Goal: Task Accomplishment & Management: Manage account settings

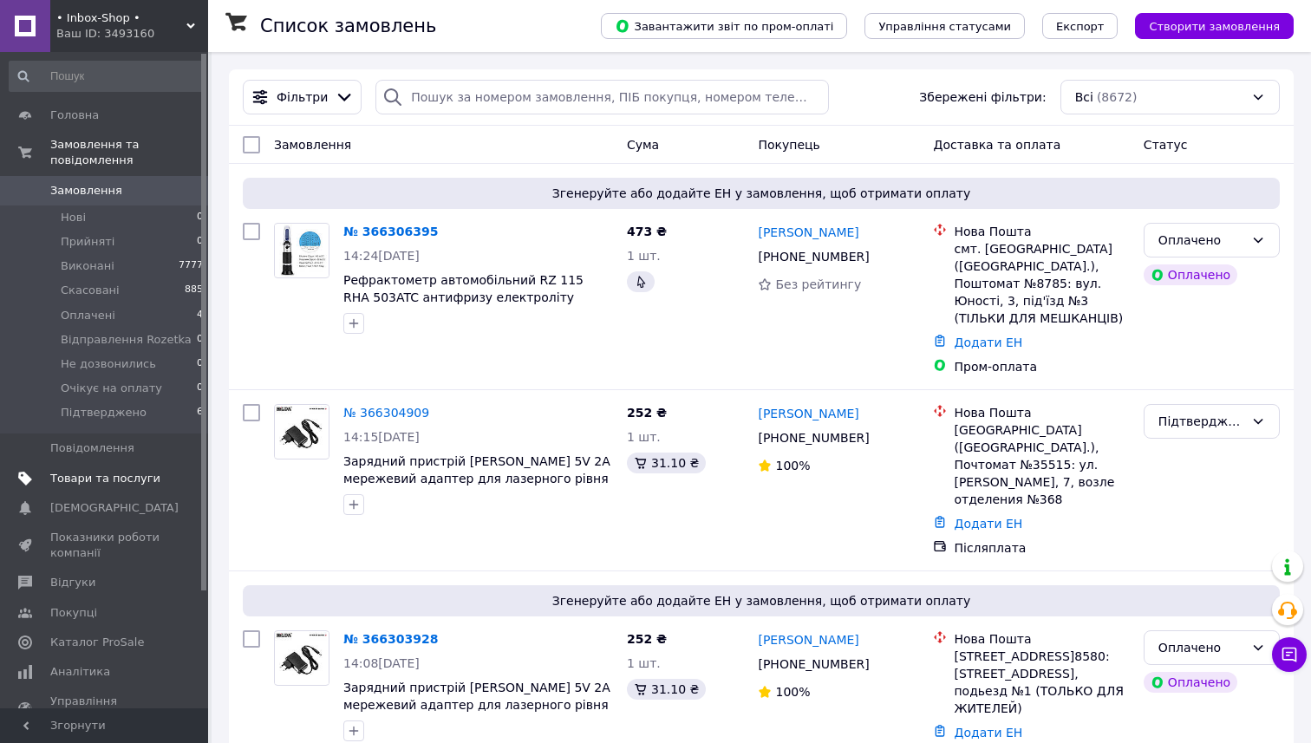
click at [114, 480] on span "Товари та послуги" at bounding box center [105, 479] width 110 height 16
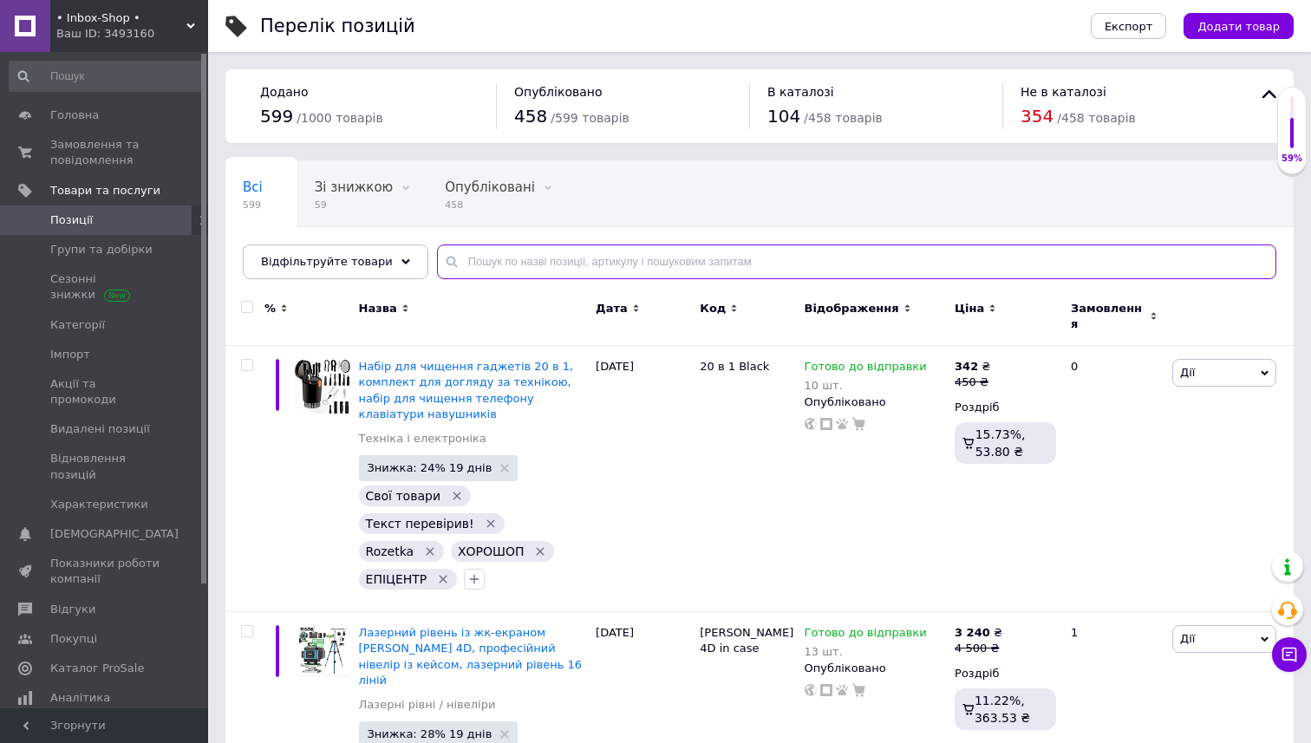
click at [528, 257] on input "text" at bounding box center [856, 261] width 839 height 35
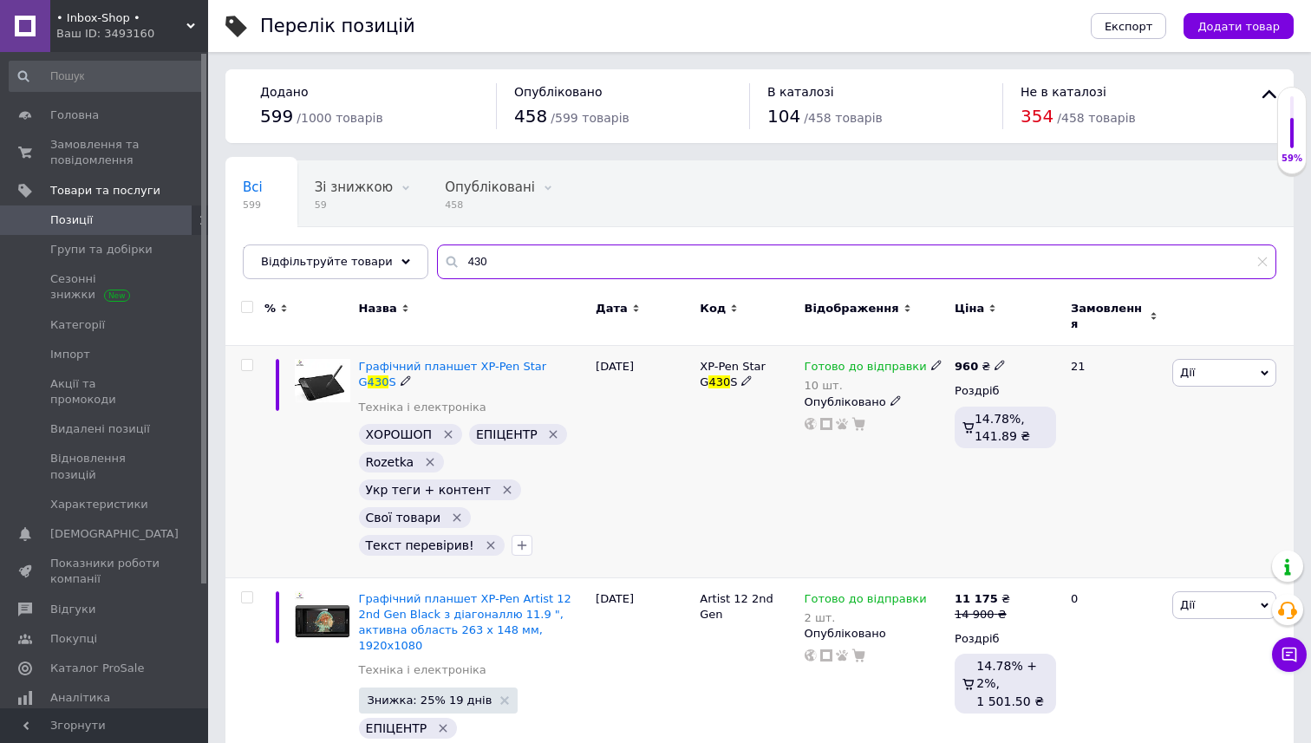
type input "430"
click at [931, 359] on span at bounding box center [936, 365] width 10 height 12
click at [965, 416] on li "Немає в наявності" at bounding box center [1029, 428] width 165 height 24
click at [965, 418] on input "10" at bounding box center [1012, 435] width 132 height 35
type input "0"
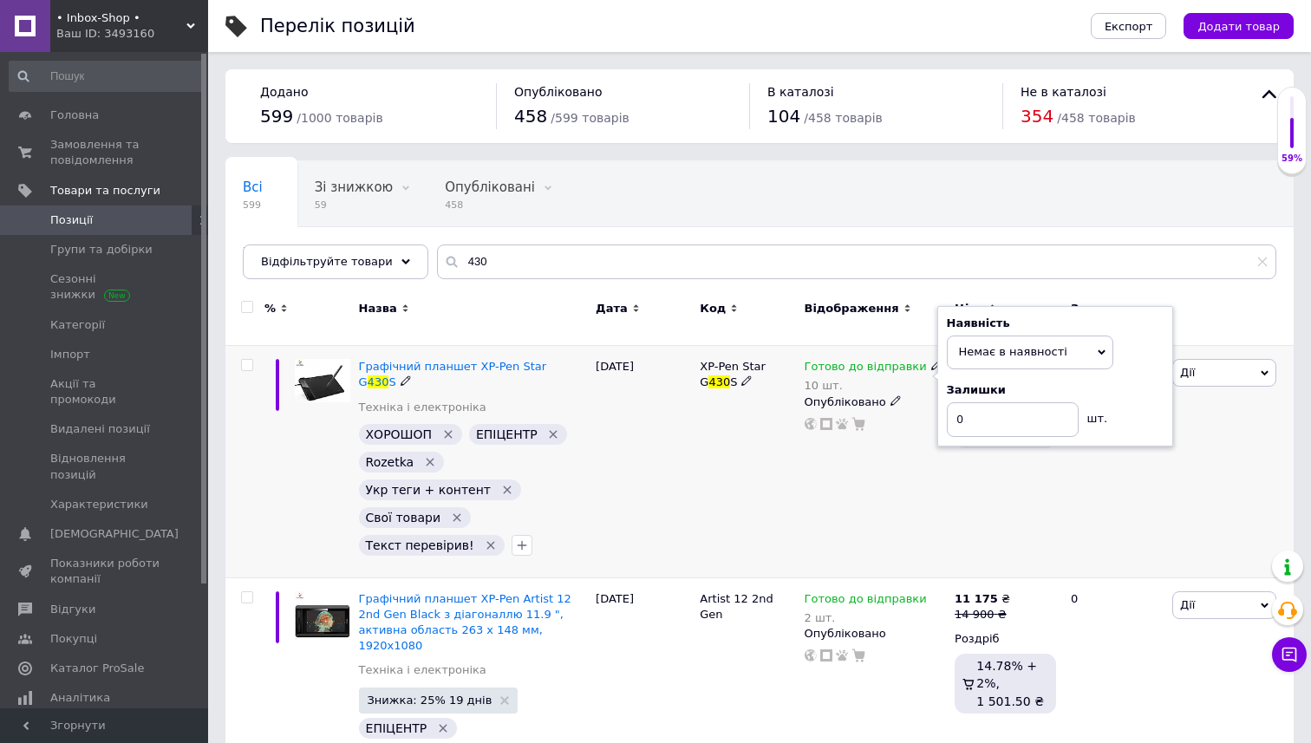
click at [895, 461] on div "Готово до відправки 10 шт. Наявність Немає в наявності В наявності Під замовлен…" at bounding box center [875, 462] width 151 height 232
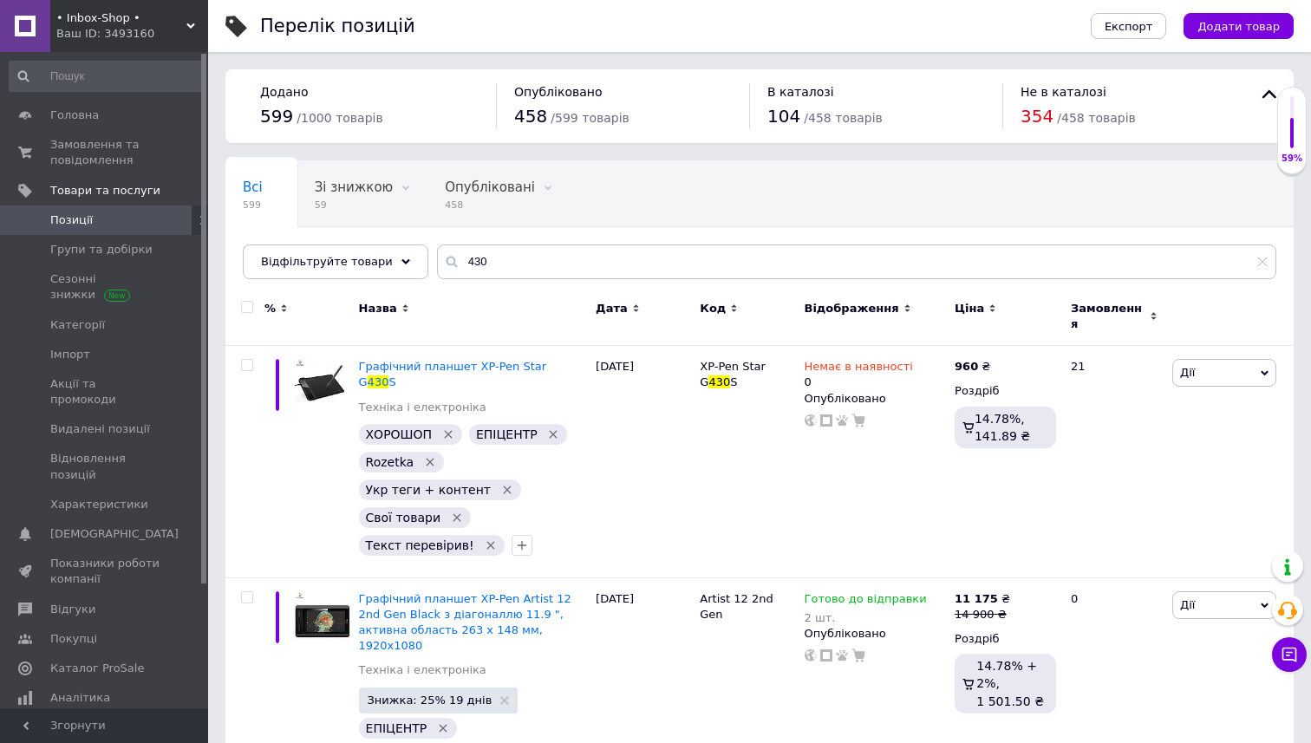
click at [134, 214] on span "Позиції" at bounding box center [105, 220] width 110 height 16
click at [459, 248] on input "430" at bounding box center [856, 261] width 839 height 35
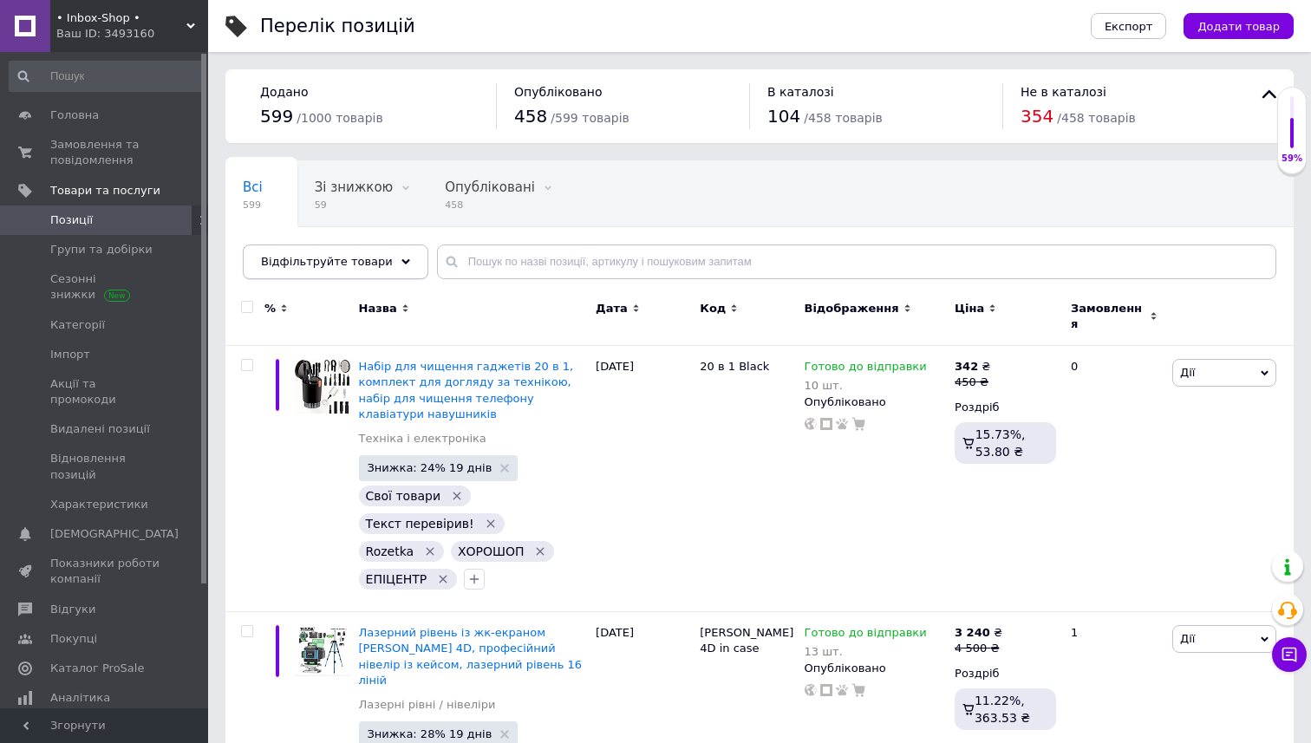
click at [401, 261] on icon at bounding box center [405, 261] width 9 height 9
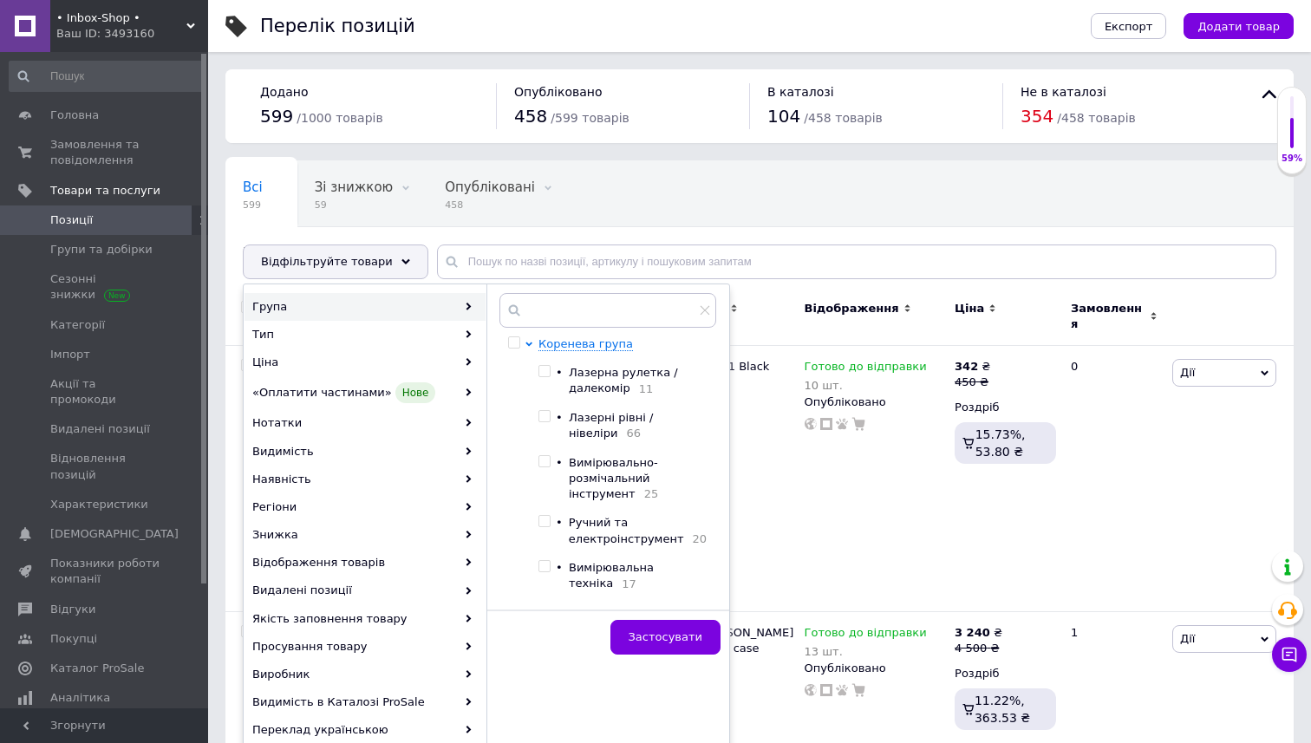
click at [600, 421] on span "Лазерні рівні / нівеліри" at bounding box center [611, 425] width 84 height 29
checkbox input "true"
click at [673, 631] on span "Застосувати" at bounding box center [665, 636] width 74 height 13
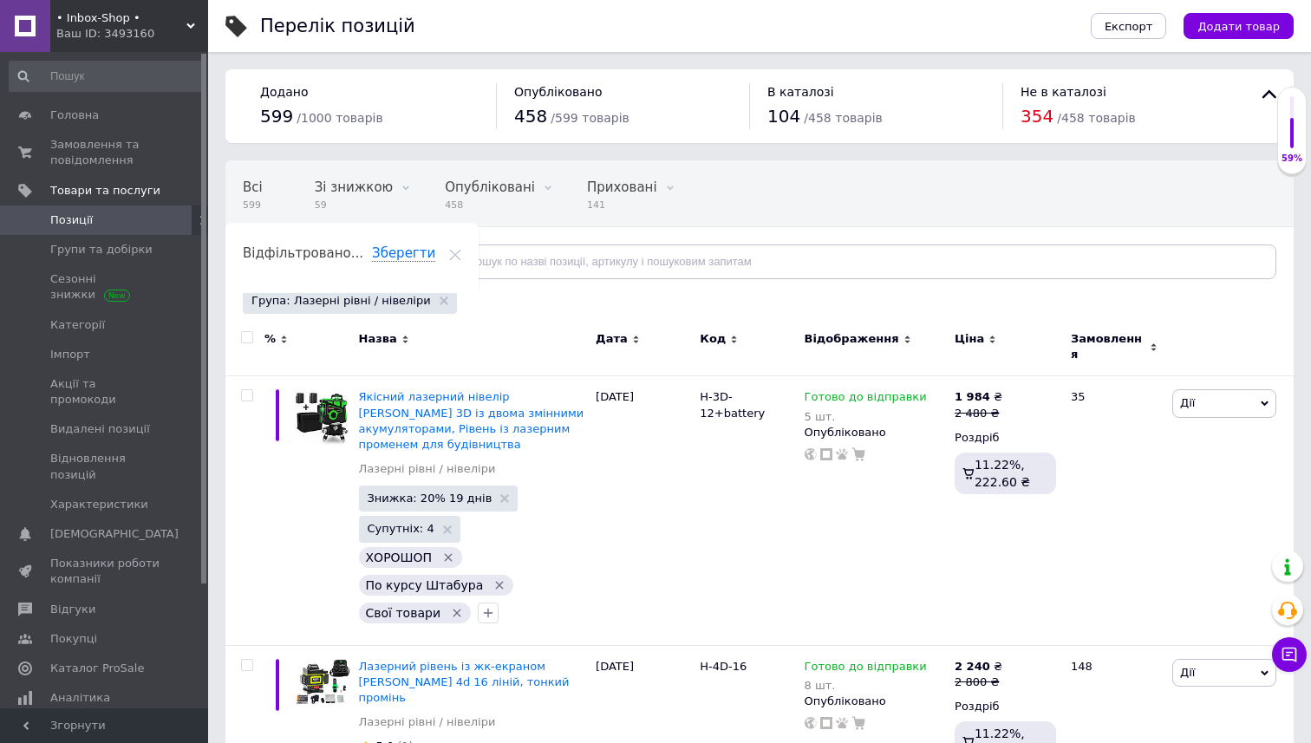
click at [386, 256] on div "Відфільтруйте товари" at bounding box center [335, 261] width 185 height 35
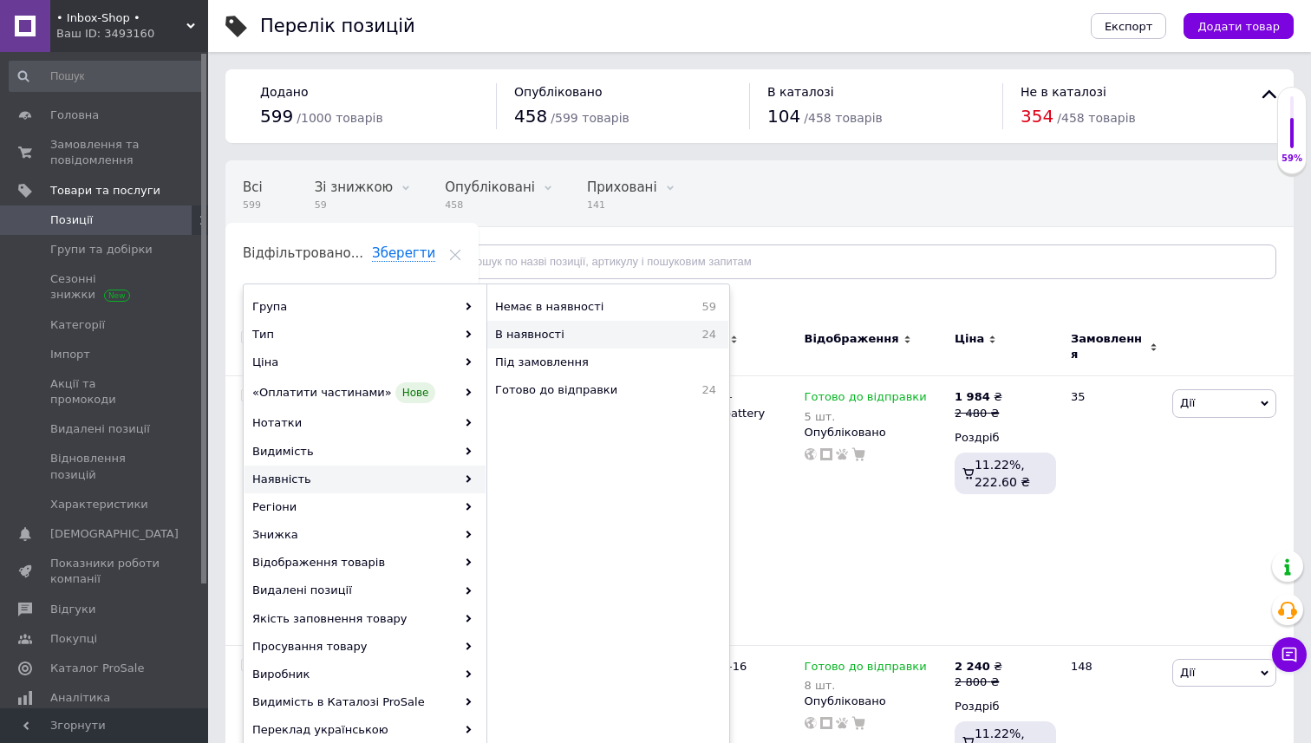
click at [556, 331] on span "В наявності" at bounding box center [578, 335] width 166 height 16
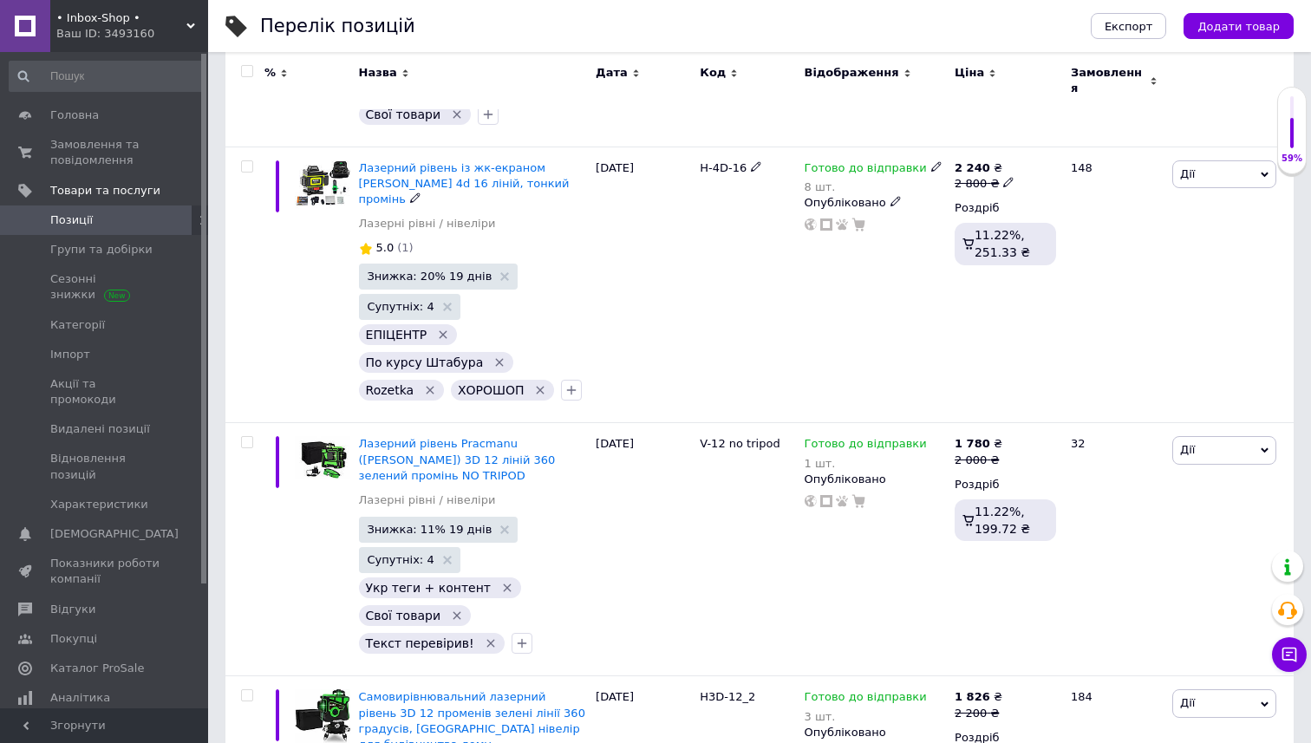
scroll to position [591, 0]
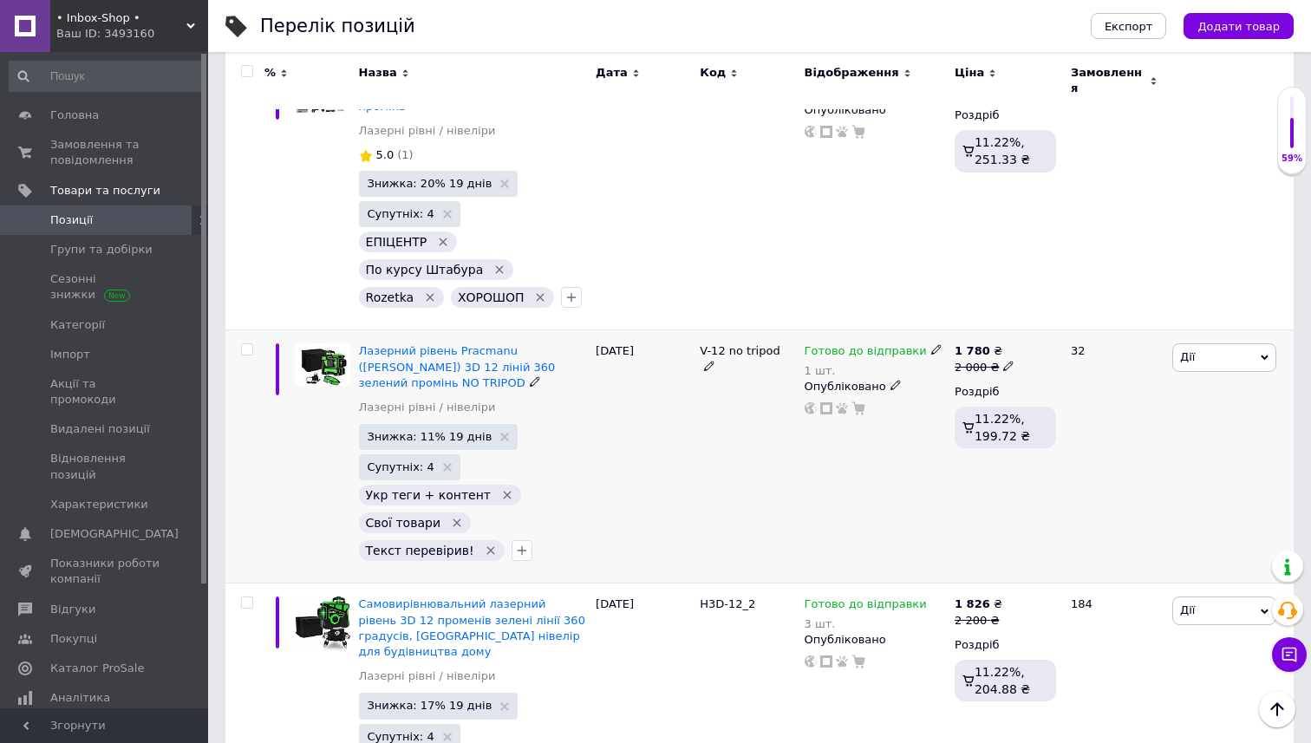
click at [931, 344] on icon at bounding box center [936, 349] width 10 height 10
click at [979, 400] on li "Немає в наявності" at bounding box center [1029, 412] width 165 height 24
click at [979, 402] on input "1" at bounding box center [1012, 419] width 132 height 35
type input "0"
click at [770, 452] on div "V-12 no tripod" at bounding box center [747, 456] width 104 height 253
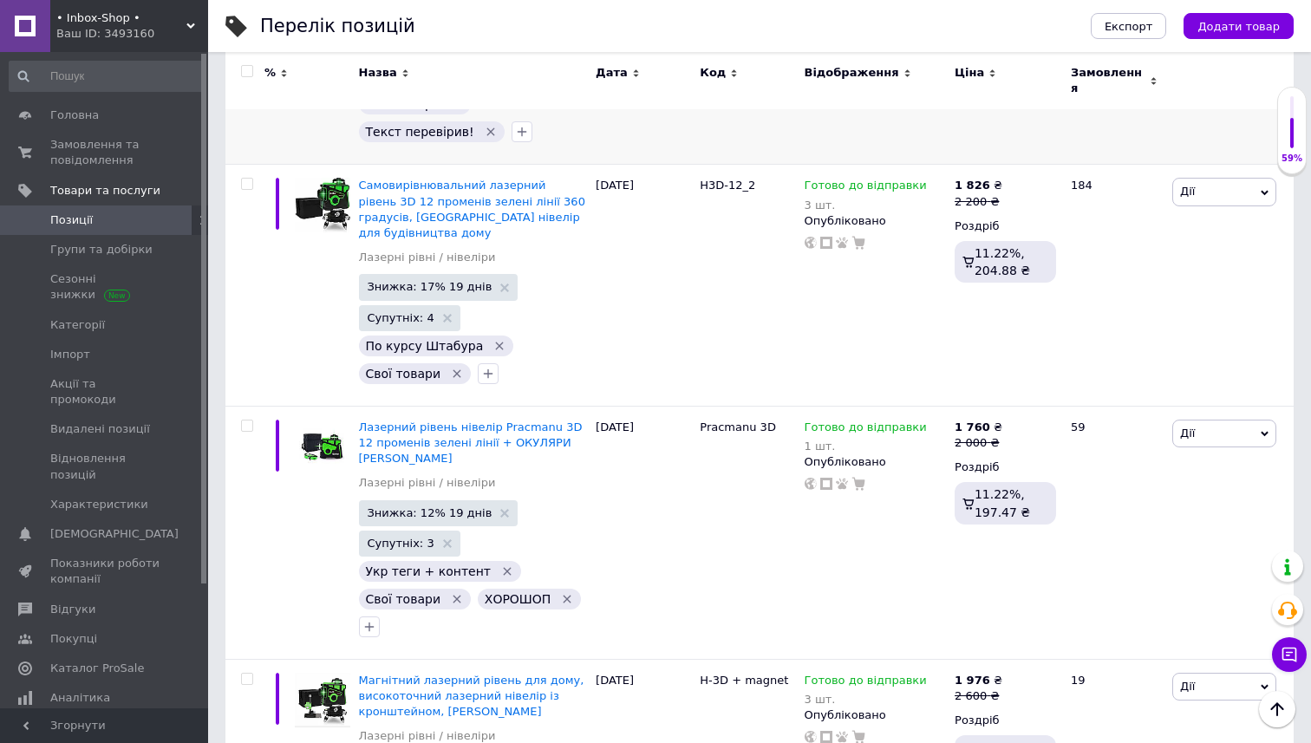
scroll to position [1077, 0]
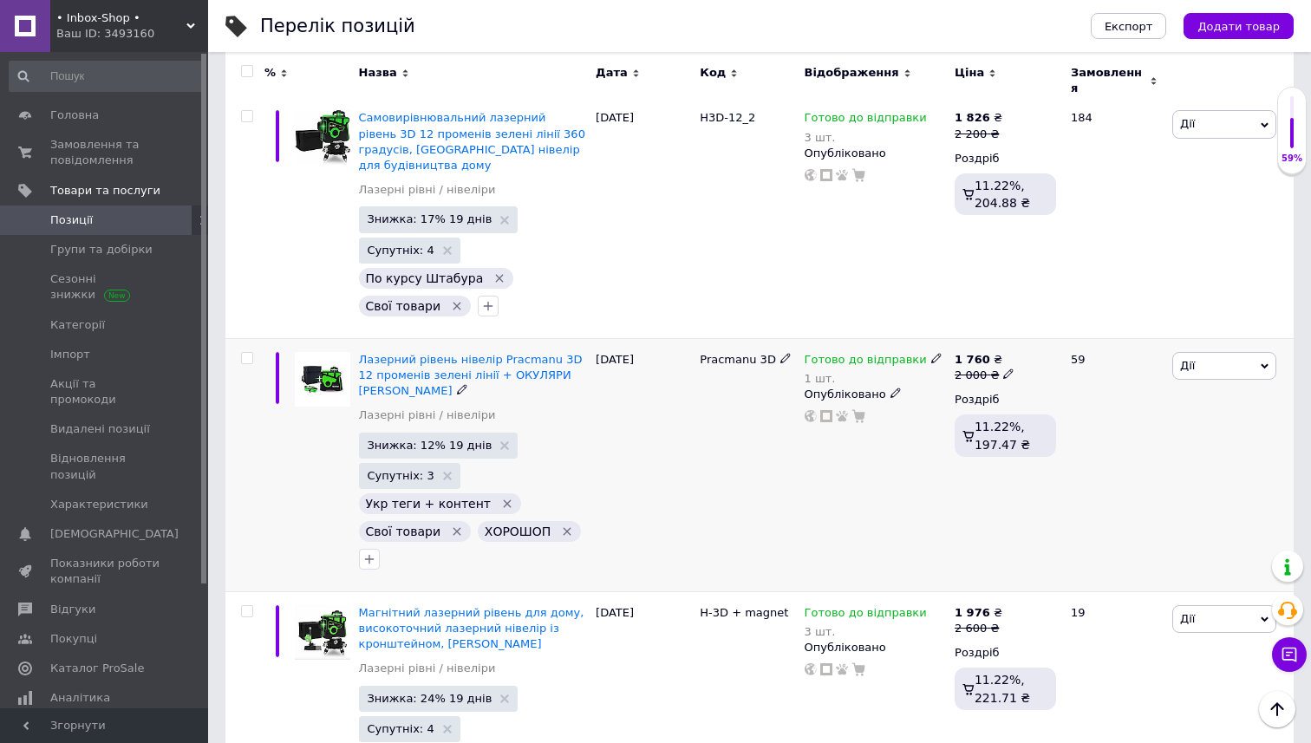
click at [931, 353] on icon at bounding box center [936, 358] width 10 height 10
click at [986, 409] on li "Немає в наявності" at bounding box center [1029, 421] width 165 height 24
click at [985, 411] on input "1" at bounding box center [1012, 428] width 132 height 35
click at [983, 394] on input "0" at bounding box center [1012, 411] width 132 height 35
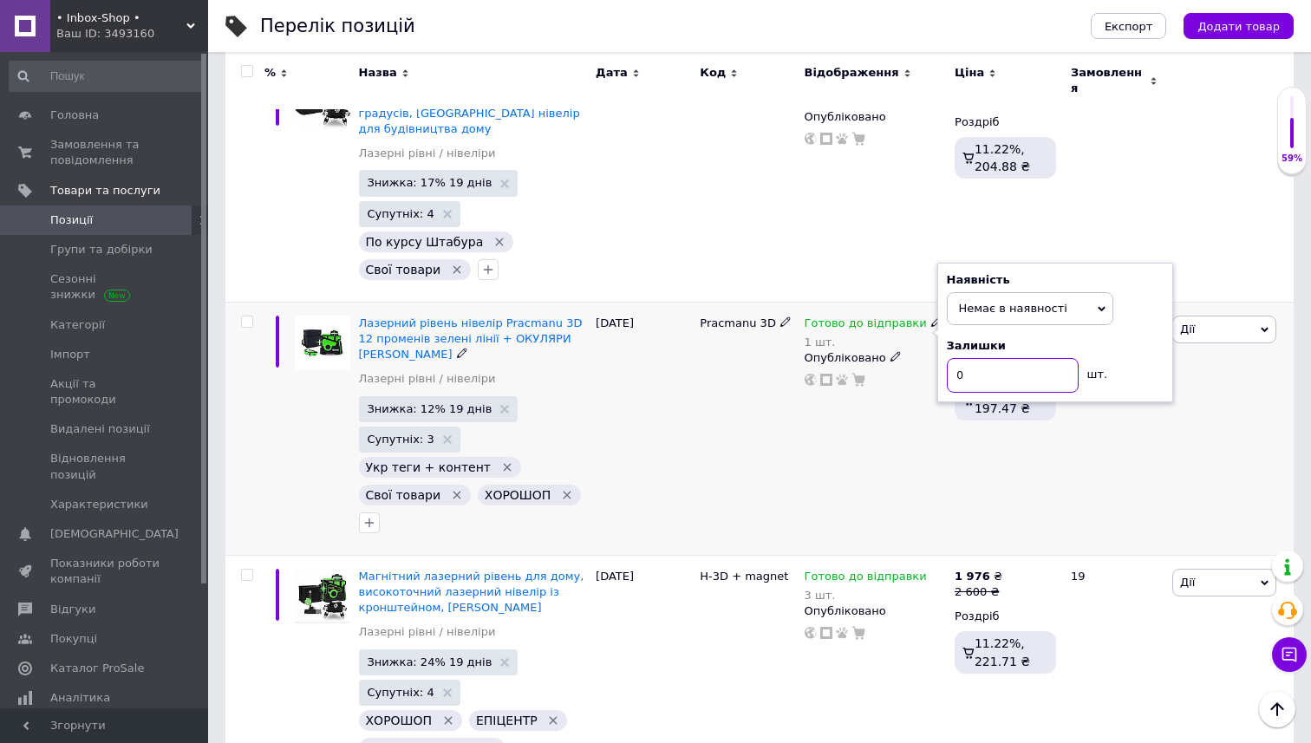
scroll to position [1115, 0]
type input "0"
click at [880, 421] on div "Готово до відправки 1 шт. Наявність Немає в наявності В наявності Під замовленн…" at bounding box center [875, 427] width 151 height 253
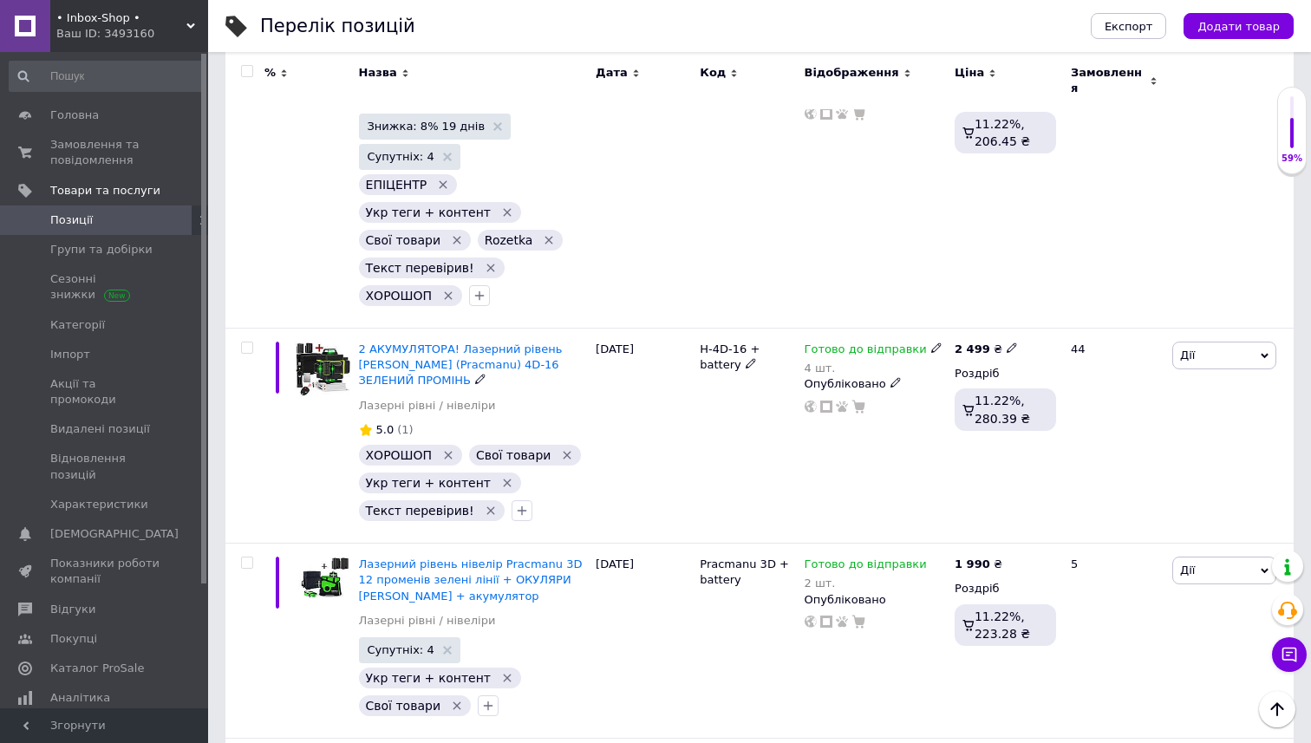
scroll to position [1940, 0]
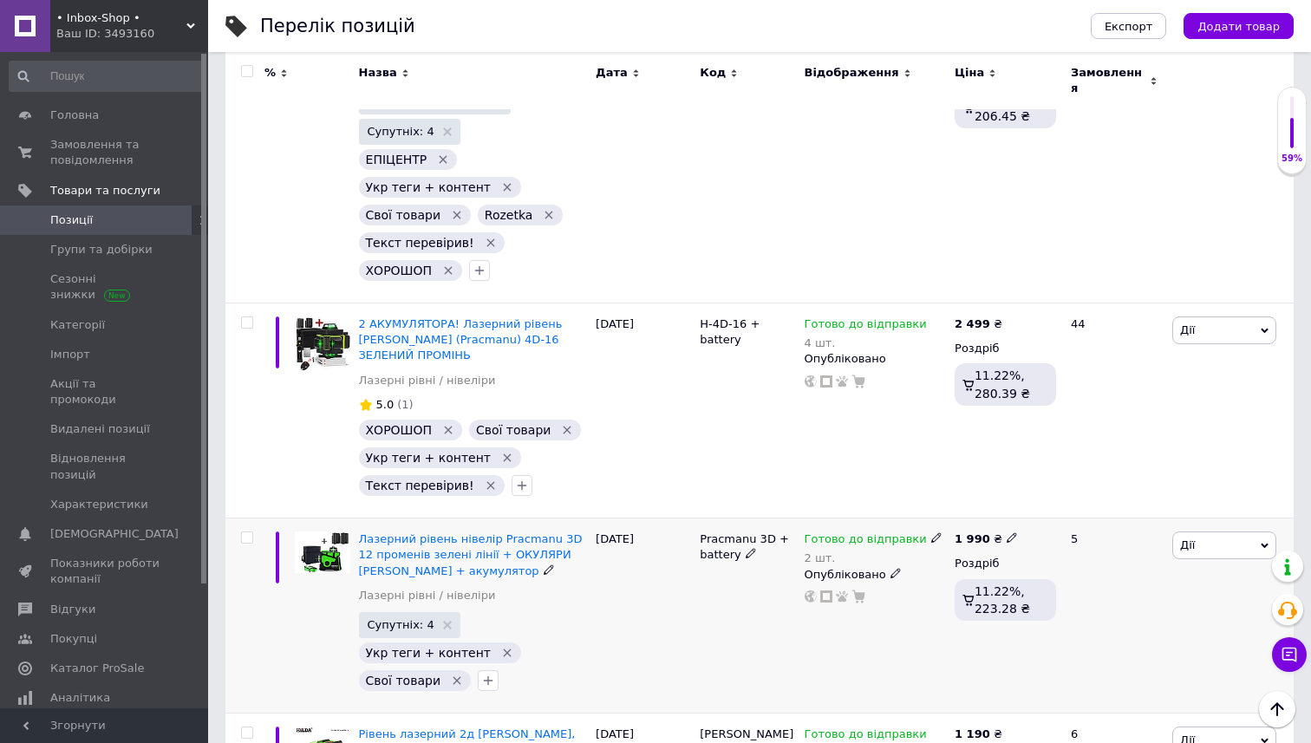
click at [931, 533] on use at bounding box center [936, 538] width 10 height 10
click at [976, 589] on li "Немає в наявності" at bounding box center [1029, 601] width 165 height 24
click at [976, 575] on input "2" at bounding box center [1012, 592] width 132 height 35
type input "0"
click at [873, 518] on div "Готово до відправки 2 шт. Наявність Немає в наявності В наявності Під замовленн…" at bounding box center [875, 615] width 151 height 195
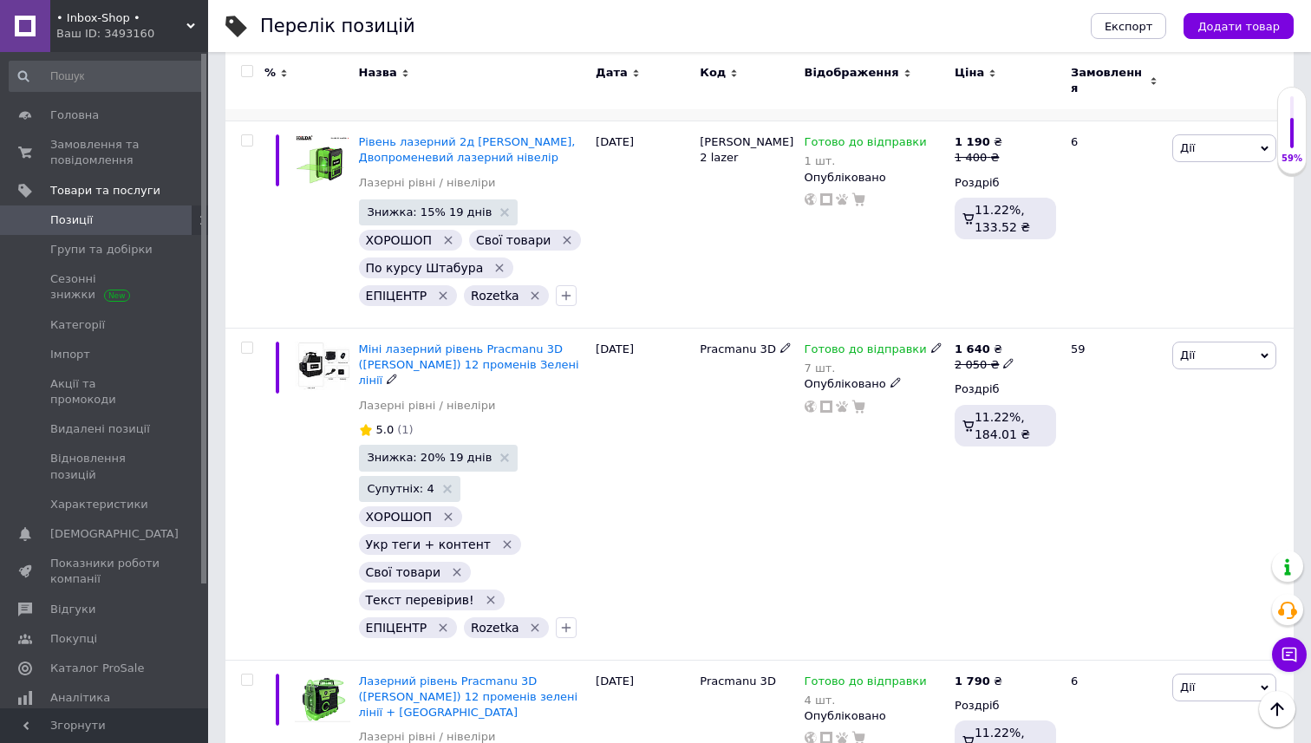
scroll to position [2600, 0]
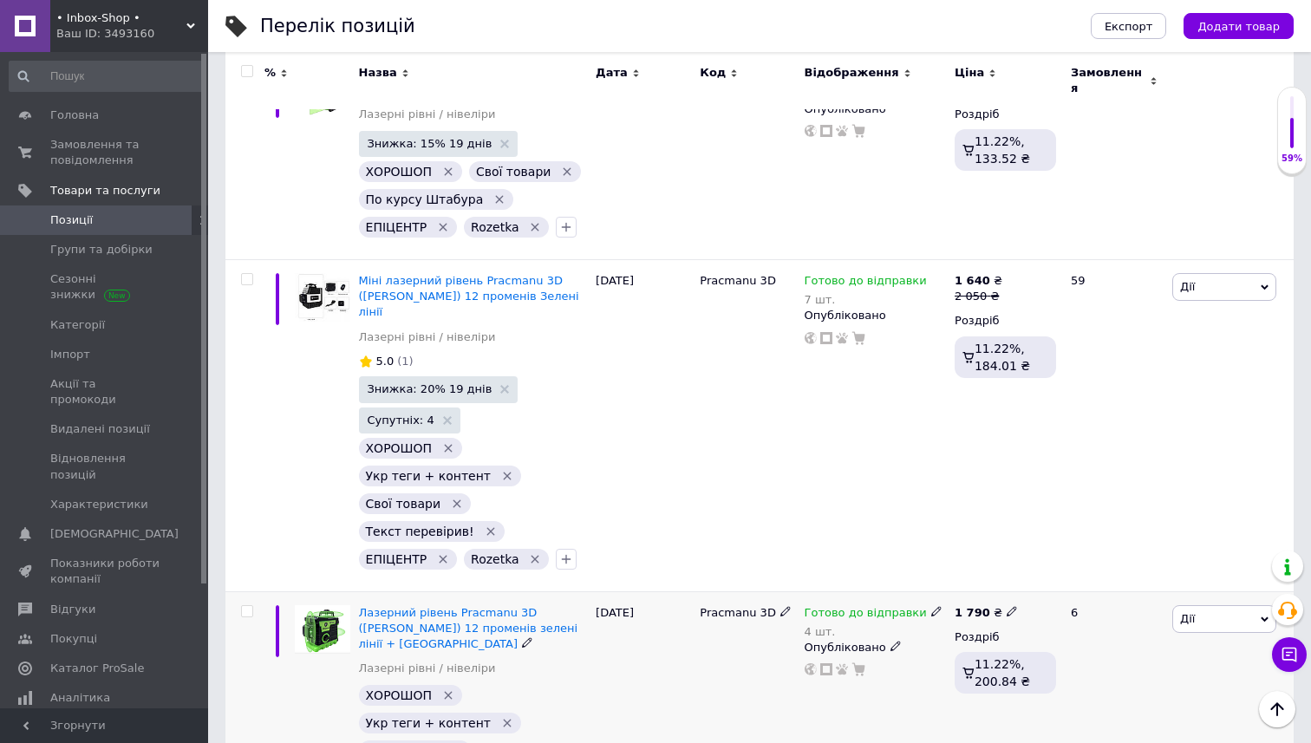
click at [931, 606] on icon at bounding box center [936, 611] width 10 height 10
click at [972, 661] on li "Немає в наявності" at bounding box center [1029, 673] width 165 height 24
click at [972, 663] on input "4" at bounding box center [1012, 680] width 132 height 35
type input "0"
click at [859, 591] on div "Готово до відправки 4 шт. Наявність Немає в наявності В наявності Під замовленн…" at bounding box center [875, 715] width 151 height 248
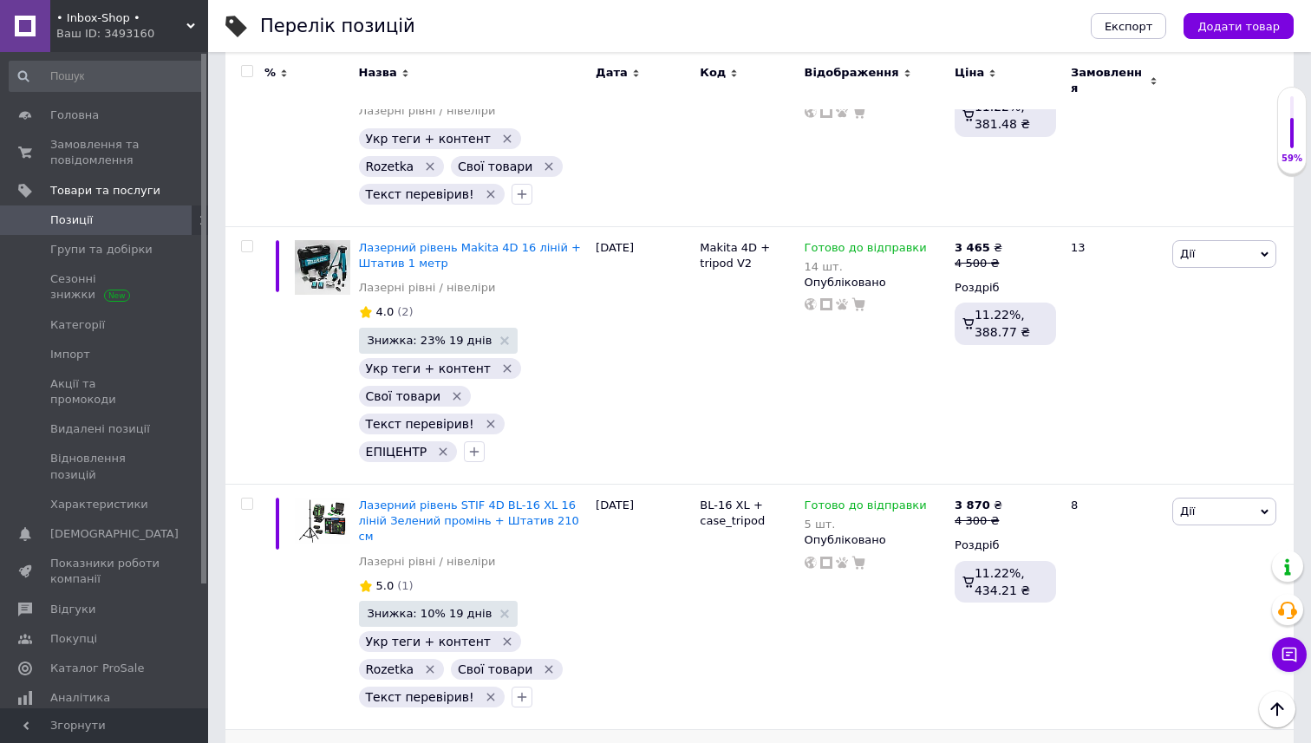
scroll to position [5273, 0]
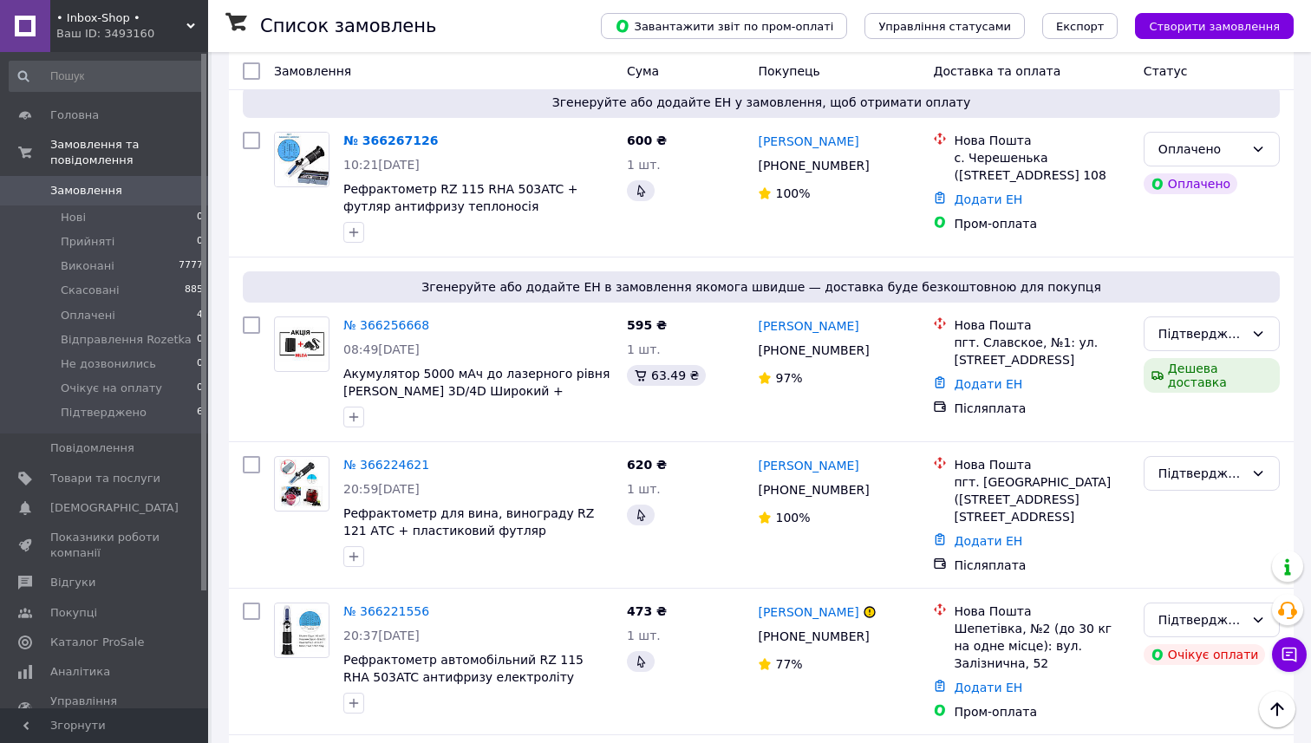
scroll to position [1281, 0]
